Goal: Information Seeking & Learning: Learn about a topic

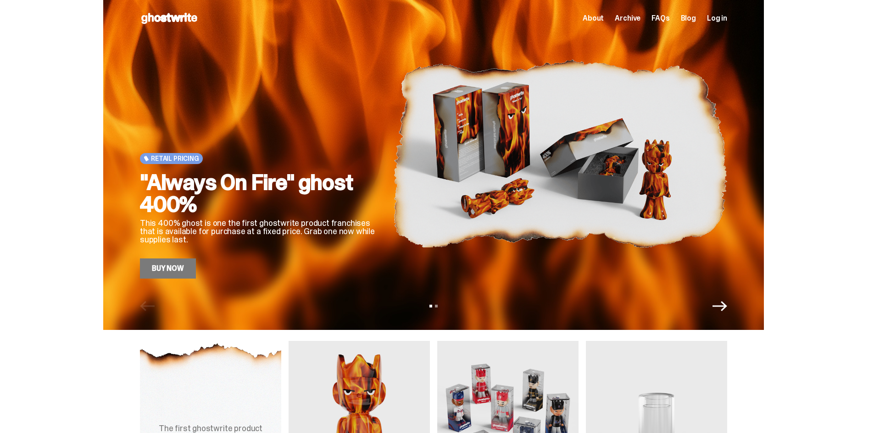
click at [722, 314] on div "Retail Pricing "Always On Fire" ghost 400% This 400% ghost is one the first gho…" at bounding box center [433, 165] width 660 height 330
click at [727, 307] on icon "Next" at bounding box center [719, 306] width 15 height 10
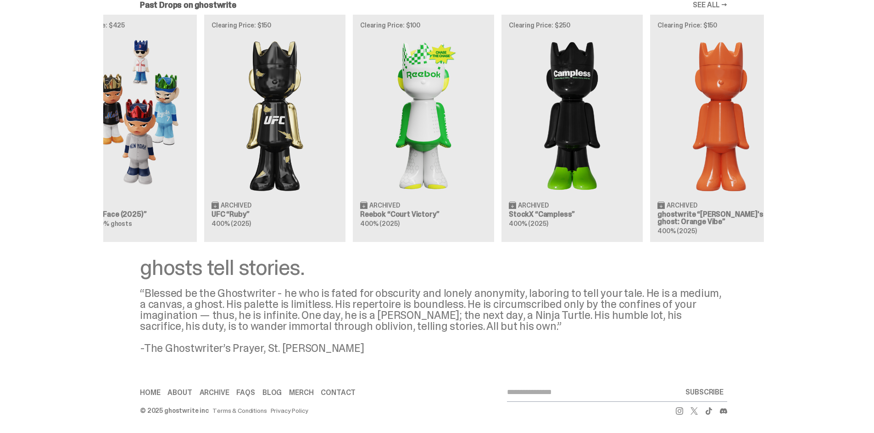
scroll to position [0, 234]
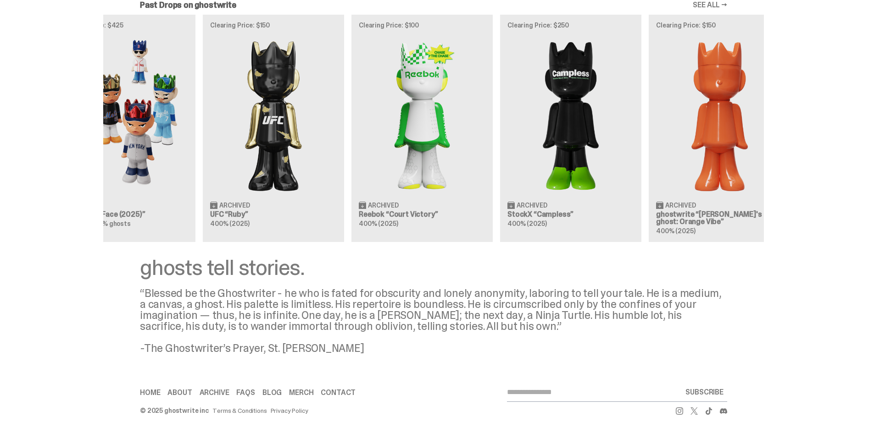
click at [441, 189] on div "Clearing Price: $151 Archived ghostwrite “[PERSON_NAME]'s ghost: [DATE] Green” …" at bounding box center [433, 128] width 660 height 227
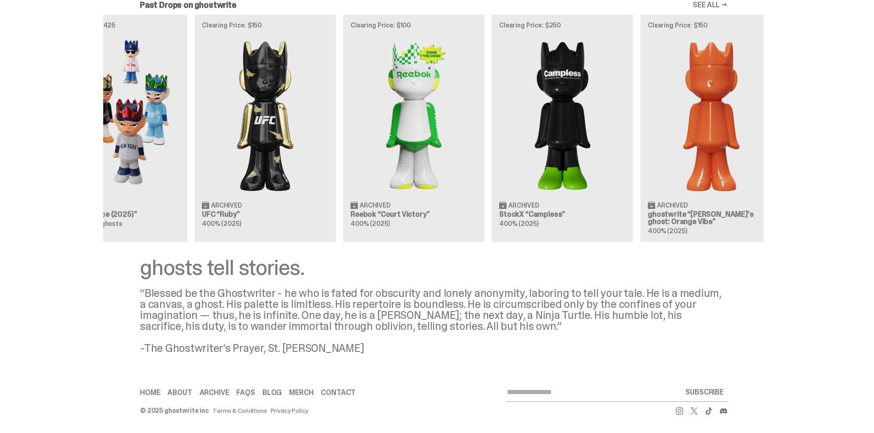
click at [684, 157] on div "Clearing Price: $151 Archived ghostwrite “[PERSON_NAME]'s ghost: [DATE] Green” …" at bounding box center [433, 128] width 660 height 227
click at [682, 157] on div "Clearing Price: $151 Archived ghostwrite “[PERSON_NAME]'s ghost: [DATE] Green” …" at bounding box center [433, 128] width 660 height 227
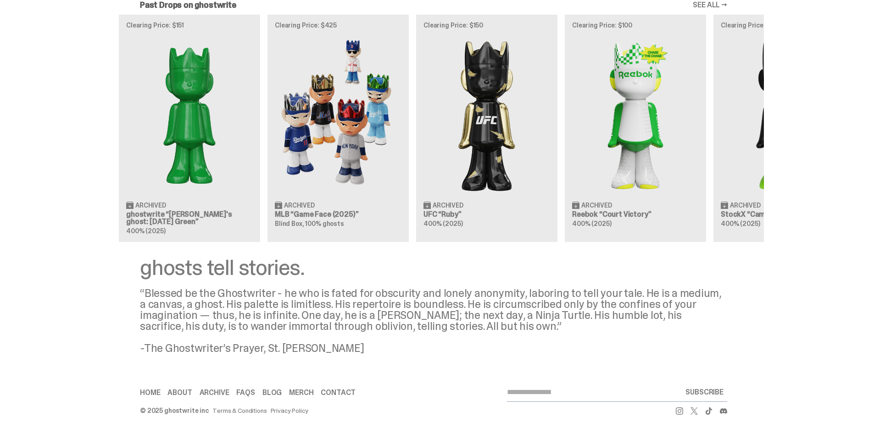
scroll to position [0, 19]
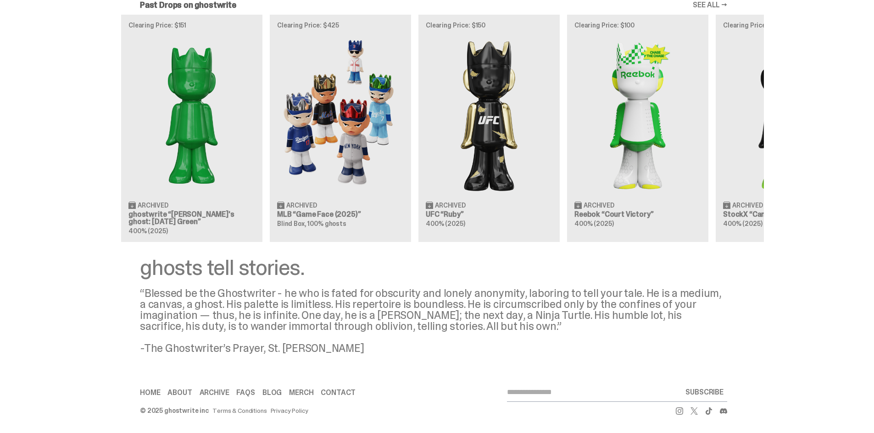
click at [644, 118] on div "Clearing Price: $151 Archived ghostwrite “[PERSON_NAME]'s ghost: [DATE] Green” …" at bounding box center [433, 128] width 660 height 227
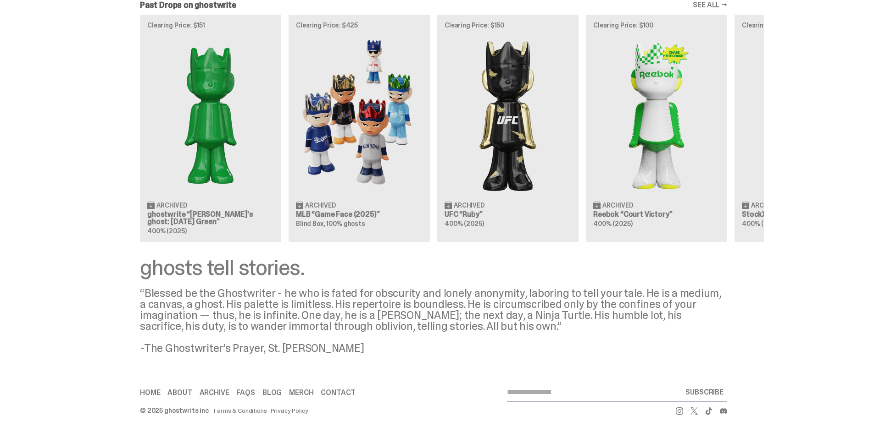
click at [680, 152] on div "Clearing Price: $151 Archived ghostwrite “[PERSON_NAME]'s ghost: [DATE] Green” …" at bounding box center [433, 128] width 660 height 227
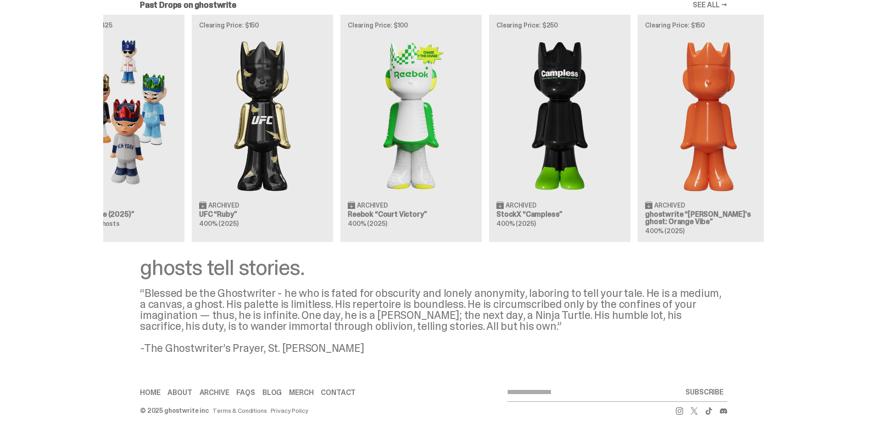
click at [396, 155] on div "Clearing Price: $151 Archived ghostwrite “[PERSON_NAME]'s ghost: [DATE] Green” …" at bounding box center [433, 128] width 660 height 227
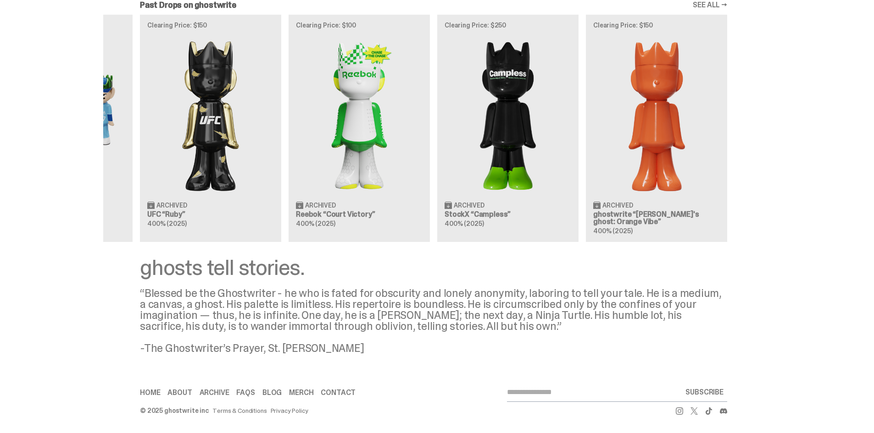
click at [360, 132] on div "Clearing Price: $151 Archived ghostwrite “[PERSON_NAME]'s ghost: [DATE] Green” …" at bounding box center [433, 128] width 660 height 227
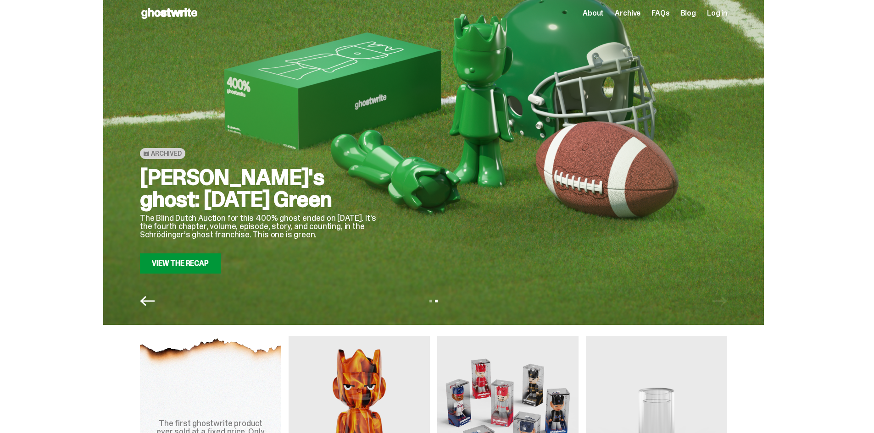
scroll to position [0, 0]
